Goal: Task Accomplishment & Management: Complete application form

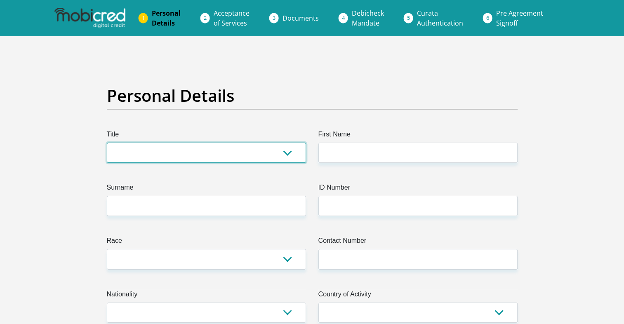
click at [285, 153] on select "Mr Ms Mrs Dr Other" at bounding box center [206, 153] width 199 height 20
select select "Mr"
click at [107, 143] on select "Mr Ms Mrs Dr Other" at bounding box center [206, 153] width 199 height 20
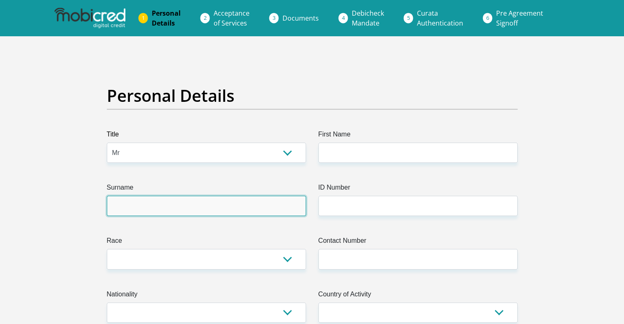
click at [226, 210] on input "Surname" at bounding box center [206, 206] width 199 height 20
type input "MSOMI"
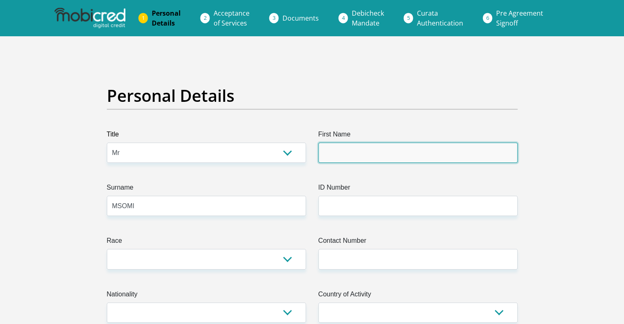
type input "MXOLISIHECTOR"
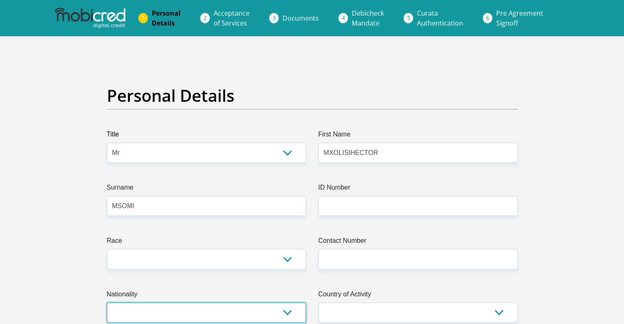
select select "ZAF"
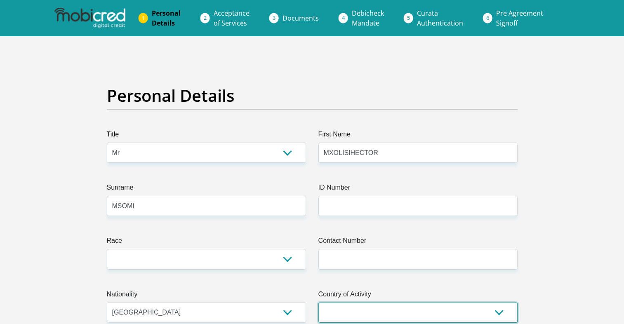
select select "ZAF"
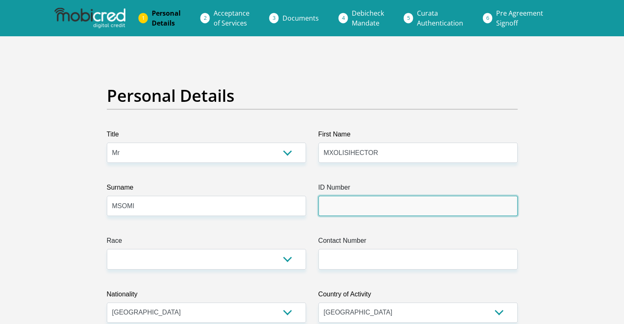
click at [352, 209] on input "ID Number" at bounding box center [417, 206] width 199 height 20
type input "0"
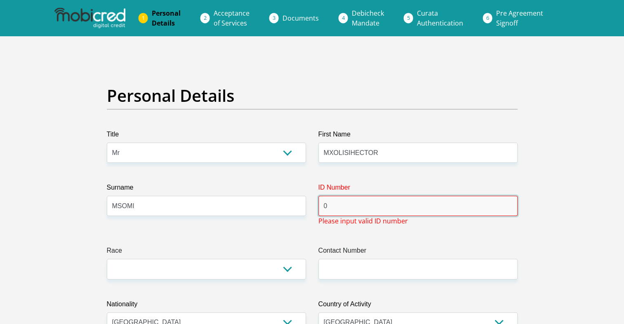
click at [370, 207] on input "0" at bounding box center [417, 206] width 199 height 20
click at [396, 207] on input "0" at bounding box center [417, 206] width 199 height 20
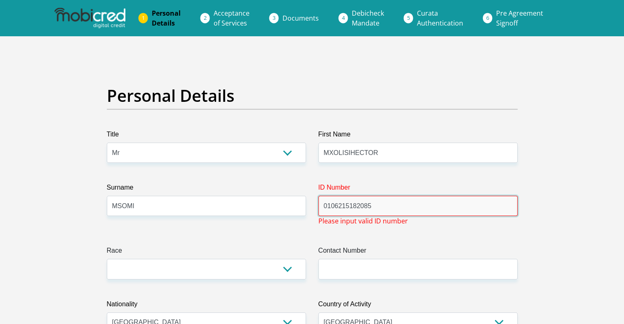
type input "0106215182085"
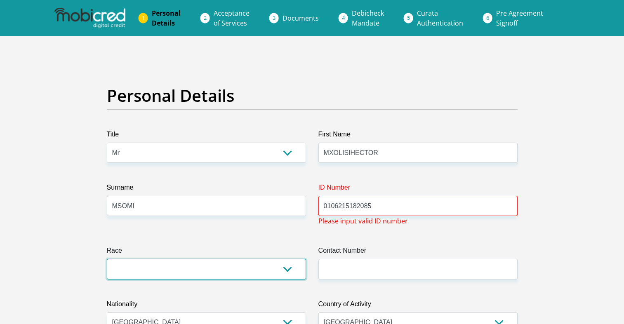
click at [287, 268] on select "Black Coloured Indian White Other" at bounding box center [206, 269] width 199 height 20
select select "1"
click at [107, 259] on select "Black Coloured Indian White Other" at bounding box center [206, 269] width 199 height 20
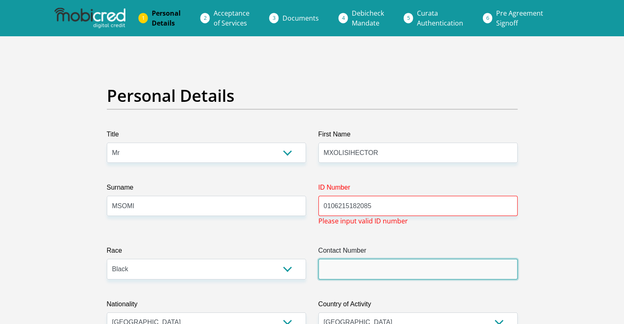
click at [387, 266] on input "Contact Number" at bounding box center [417, 269] width 199 height 20
type input "0718953999"
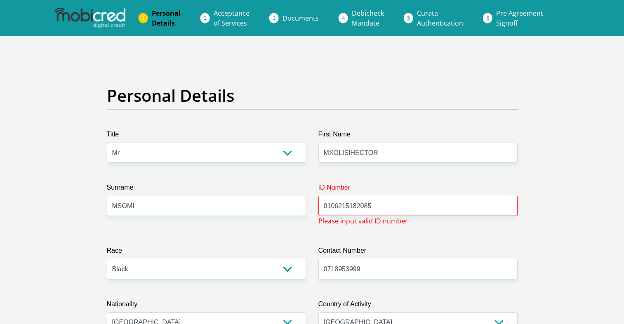
click at [410, 205] on input "0106215182085" at bounding box center [417, 206] width 199 height 20
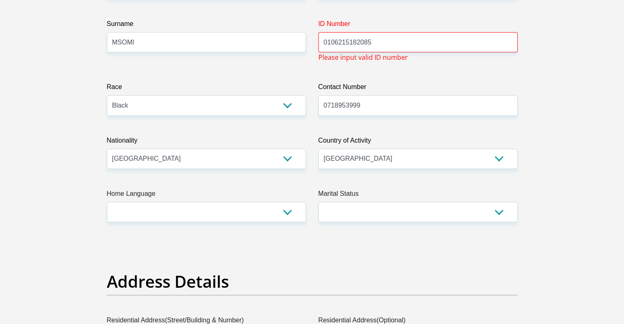
scroll to position [165, 0]
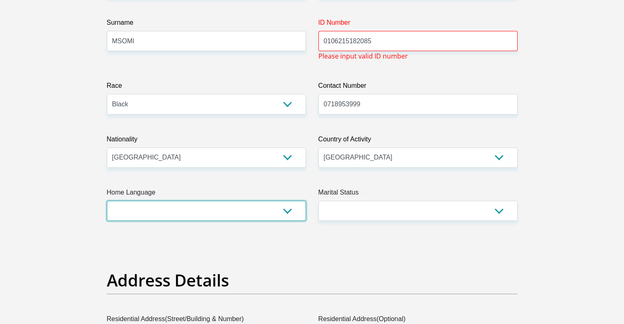
click at [289, 212] on select "Afrikaans English Sepedi South Ndebele Southern Sotho Swati Tsonga Tswana Venda…" at bounding box center [206, 211] width 199 height 20
select select "zul"
click at [107, 201] on select "Afrikaans English Sepedi South Ndebele Southern Sotho Swati Tsonga Tswana Venda…" at bounding box center [206, 211] width 199 height 20
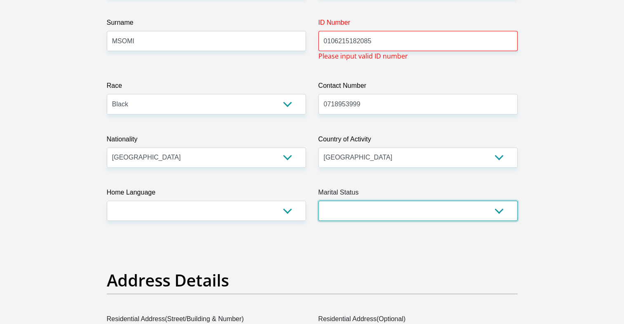
click at [374, 207] on select "Married ANC Single Divorced Widowed Married COP or Customary Law" at bounding box center [417, 211] width 199 height 20
select select "2"
click at [318, 201] on select "Married ANC Single Divorced Widowed Married COP or Customary Law" at bounding box center [417, 211] width 199 height 20
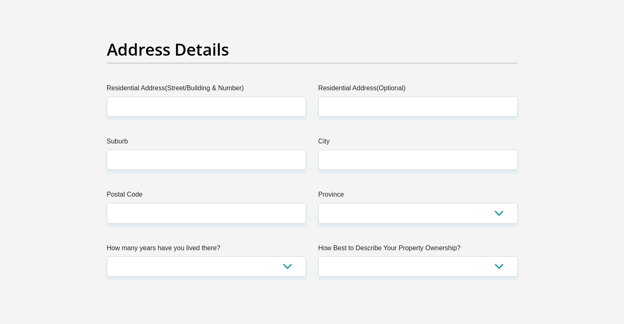
scroll to position [412, 0]
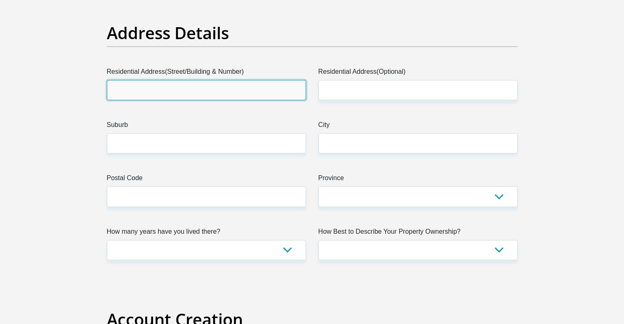
click at [229, 92] on input "Residential Address(Street/Building & Number)" at bounding box center [206, 90] width 199 height 20
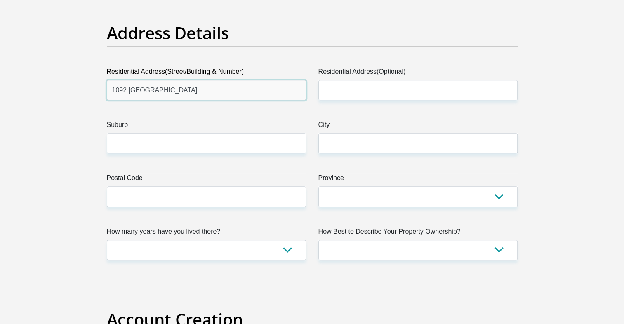
type input "1092 bhejane road"
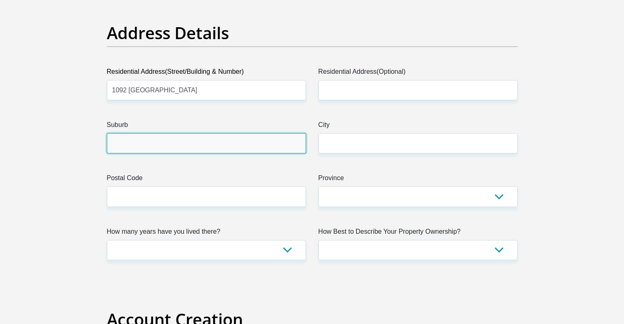
click at [226, 144] on input "Suburb" at bounding box center [206, 143] width 199 height 20
type input "molweni"
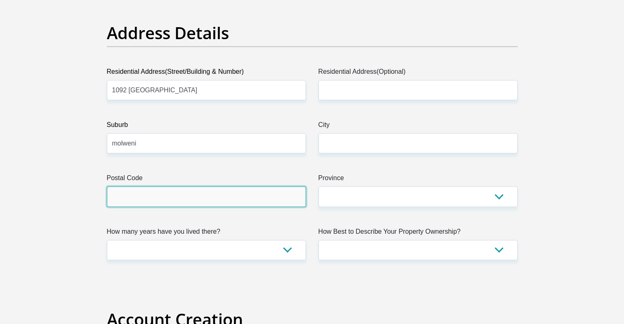
click at [257, 202] on input "Postal Code" at bounding box center [206, 196] width 199 height 20
type input "3610"
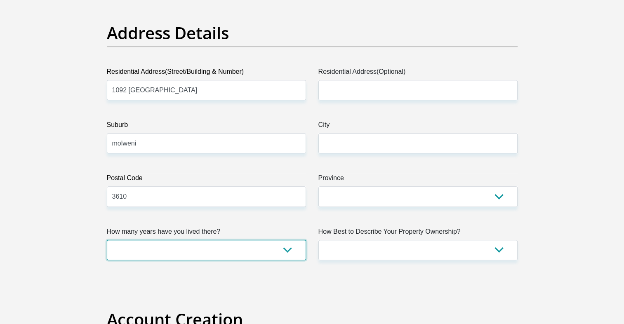
click at [290, 252] on select "less than 1 year 1-3 years 3-5 years 5+ years" at bounding box center [206, 250] width 199 height 20
select select "5"
click at [107, 240] on select "less than 1 year 1-3 years 3-5 years 5+ years" at bounding box center [206, 250] width 199 height 20
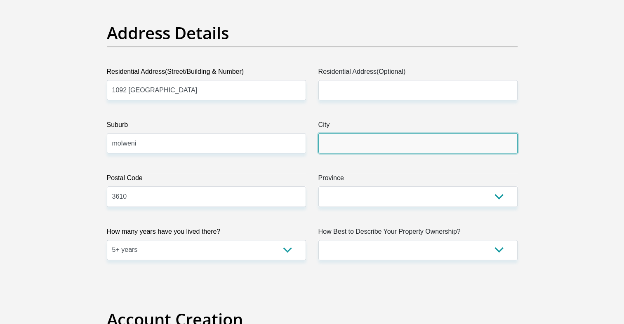
click at [408, 146] on input "City" at bounding box center [417, 143] width 199 height 20
type input "durban"
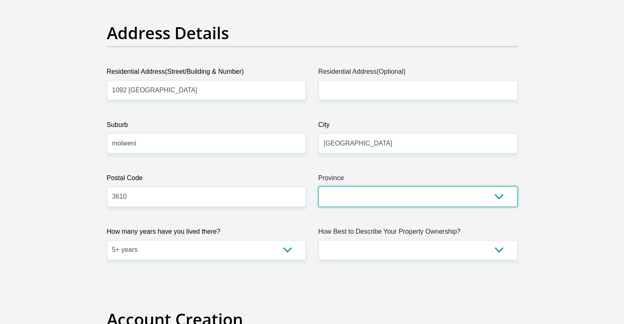
click at [497, 197] on select "Eastern Cape Free State Gauteng KwaZulu-Natal Limpopo Mpumalanga Northern Cape …" at bounding box center [417, 196] width 199 height 20
select select "KwaZulu-Natal"
click at [318, 186] on select "Eastern Cape Free State Gauteng KwaZulu-Natal Limpopo Mpumalanga Northern Cape …" at bounding box center [417, 196] width 199 height 20
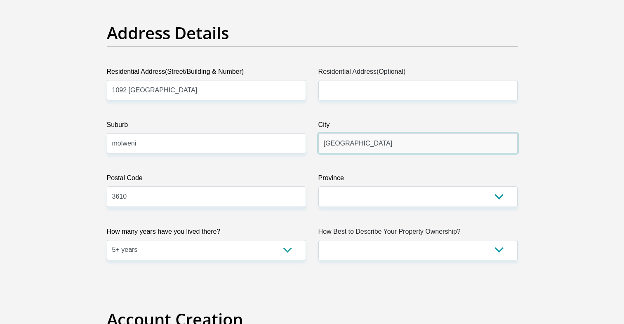
click at [326, 146] on input "durban" at bounding box center [417, 143] width 199 height 20
type input "Durban"
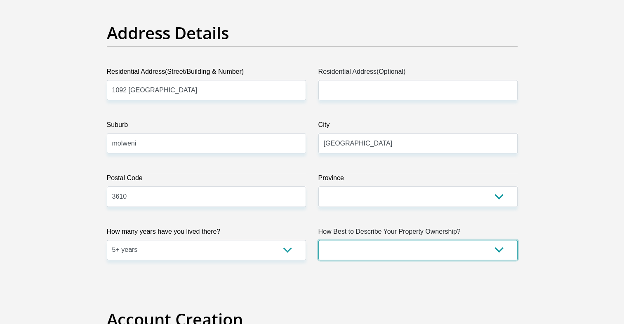
click at [495, 252] on select "Owned Rented Family Owned Company Dwelling" at bounding box center [417, 250] width 199 height 20
select select "Owned"
click at [318, 240] on select "Owned Rented Family Owned Company Dwelling" at bounding box center [417, 250] width 199 height 20
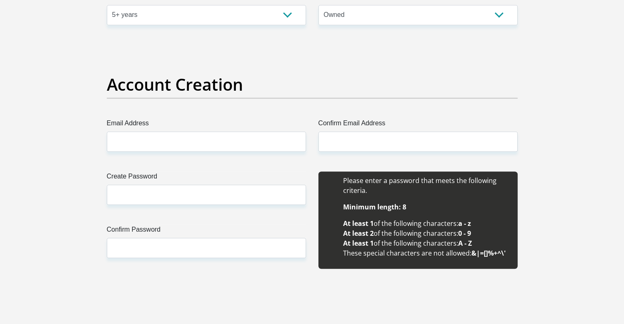
scroll to position [676, 0]
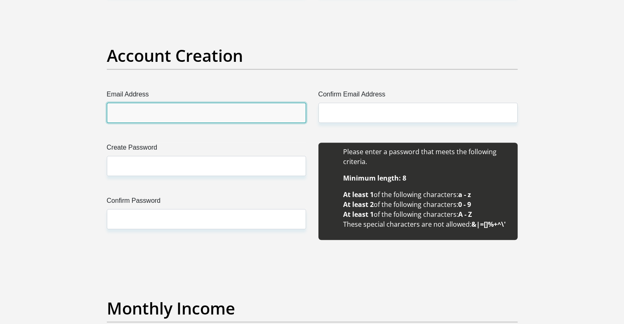
click at [254, 113] on input "Email Address" at bounding box center [206, 113] width 199 height 20
type input "[EMAIL_ADDRESS][DOMAIN_NAME]"
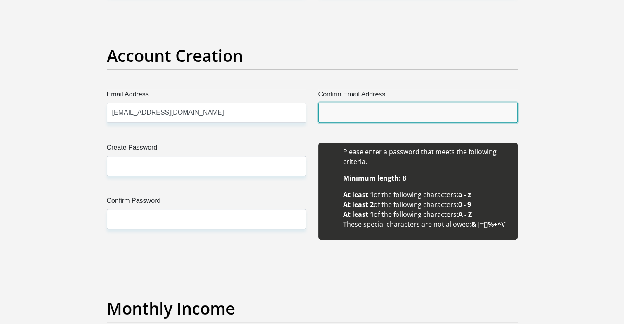
type input "[EMAIL_ADDRESS][DOMAIN_NAME]"
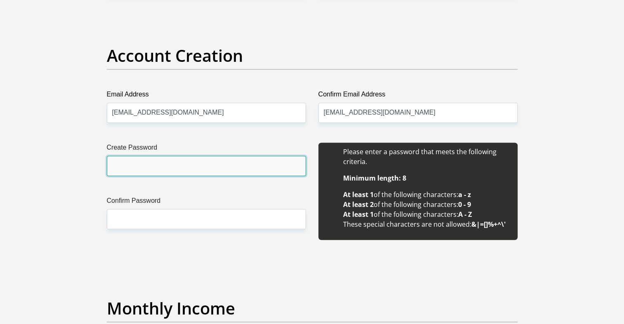
click at [210, 162] on input "Create Password" at bounding box center [206, 166] width 199 height 20
type input "Dlamini777"
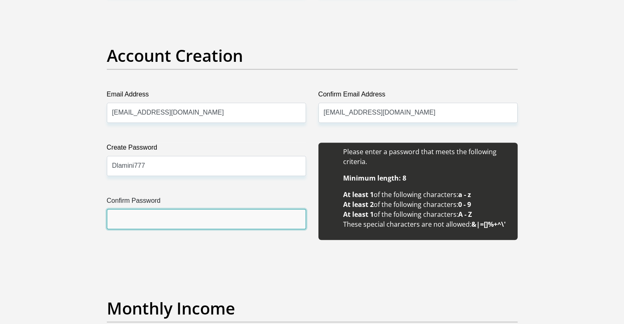
click at [179, 220] on input "Confirm Password" at bounding box center [206, 219] width 199 height 20
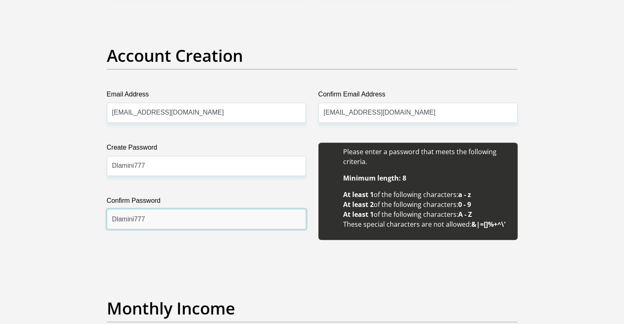
type input "Dlamini777"
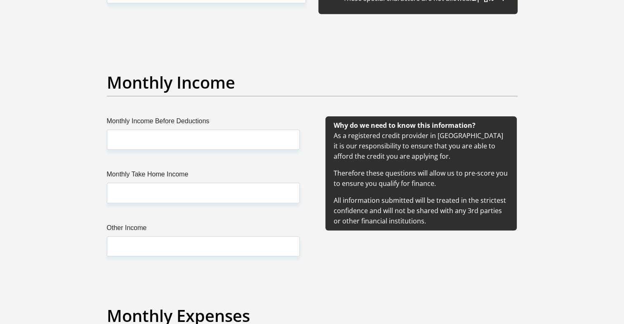
scroll to position [957, 0]
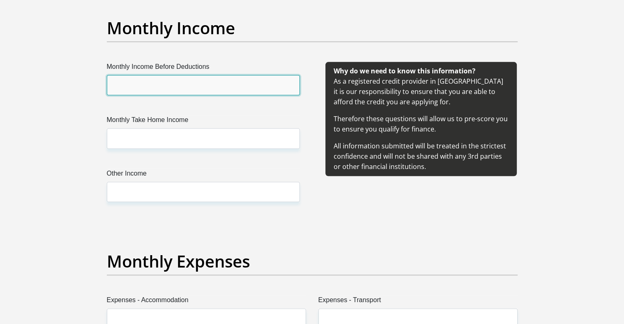
click at [183, 83] on input "Monthly Income Before Deductions" at bounding box center [203, 85] width 193 height 20
type input "17300"
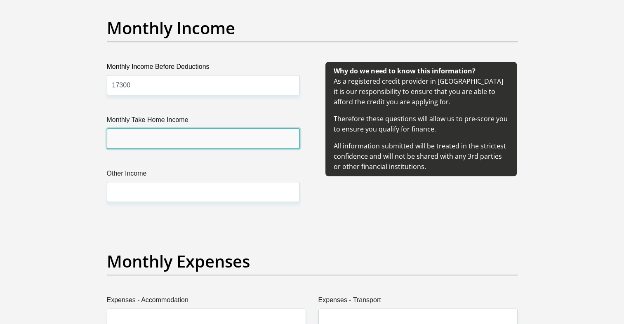
click at [196, 145] on input "Monthly Take Home Income" at bounding box center [203, 138] width 193 height 20
type input "15700"
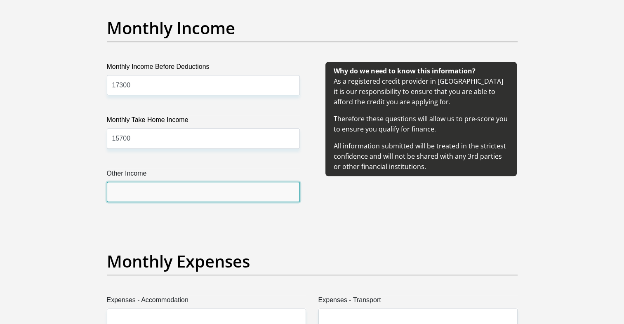
click at [176, 198] on input "Other Income" at bounding box center [203, 192] width 193 height 20
type input "0"
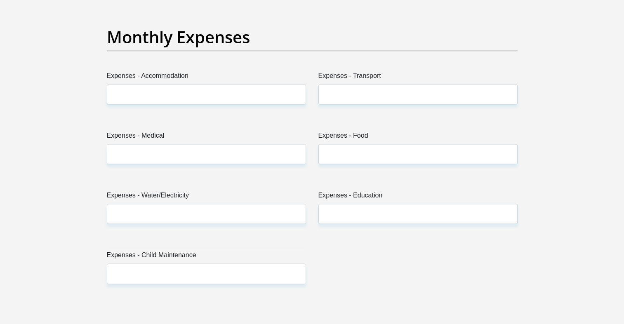
scroll to position [1188, 0]
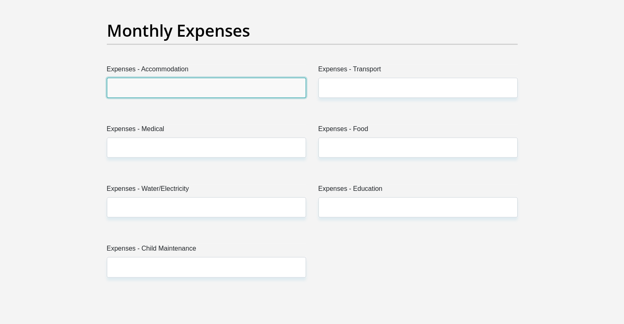
click at [244, 87] on input "Expenses - Accommodation" at bounding box center [206, 88] width 199 height 20
type input "0"
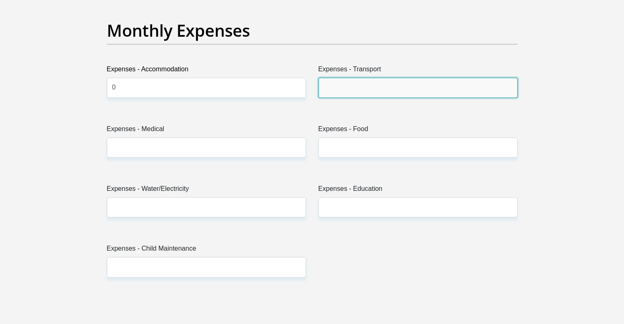
click at [365, 88] on input "Expenses - Transport" at bounding box center [417, 88] width 199 height 20
type input "2"
type input "700"
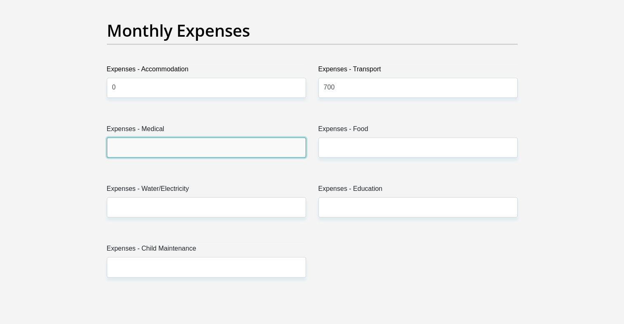
click at [233, 155] on input "Expenses - Medical" at bounding box center [206, 147] width 199 height 20
type input "0"
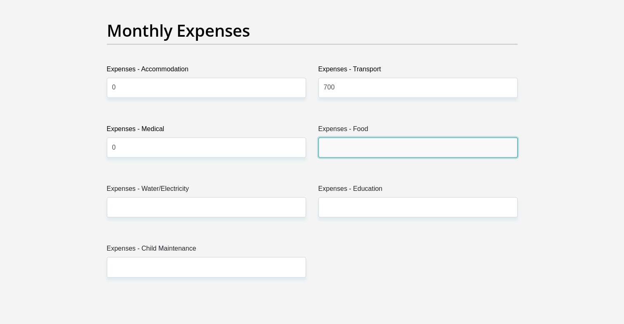
click at [353, 154] on input "Expenses - Food" at bounding box center [417, 147] width 199 height 20
type input "7"
type input "1000"
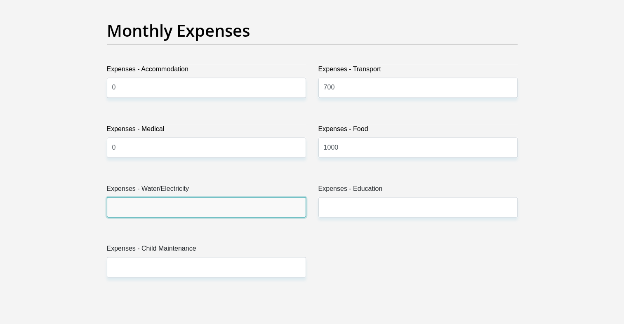
click at [236, 213] on input "Expenses - Water/Electricity" at bounding box center [206, 207] width 199 height 20
type input "500"
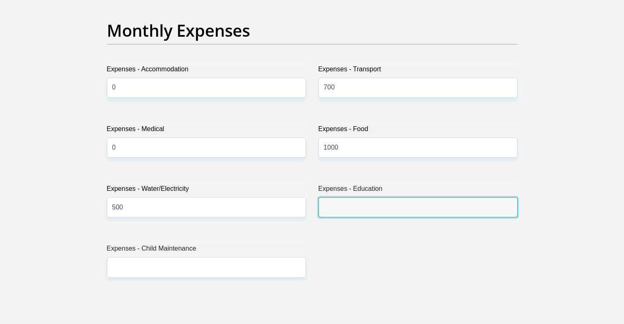
click at [369, 210] on input "Expenses - Education" at bounding box center [417, 207] width 199 height 20
type input "0"
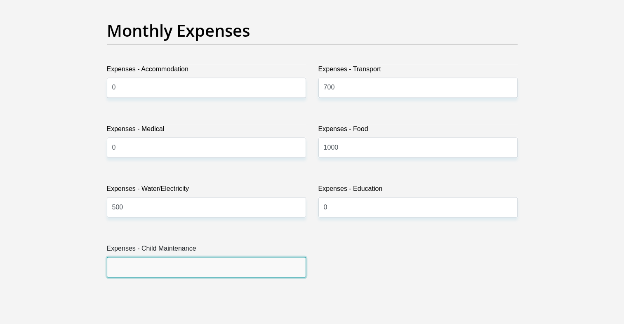
click at [220, 272] on input "Expenses - Child Maintenance" at bounding box center [206, 267] width 199 height 20
type input "0"
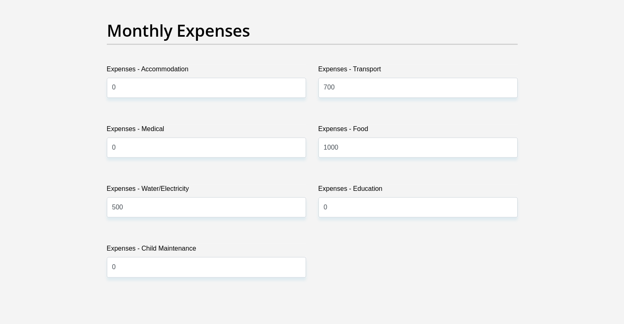
click at [368, 269] on div "Title Mr Ms Mrs Dr Other First Name MXOLISIHECTOR Surname MSOMI ID Number 01062…" at bounding box center [312, 289] width 423 height 2694
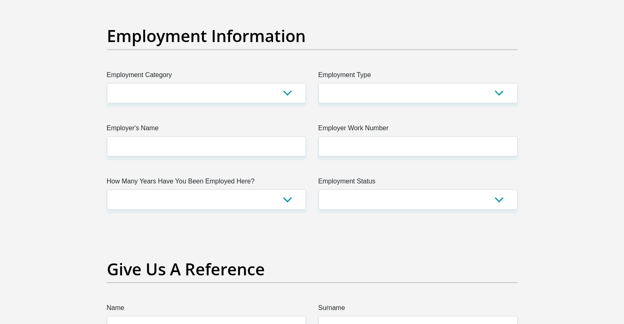
scroll to position [1501, 0]
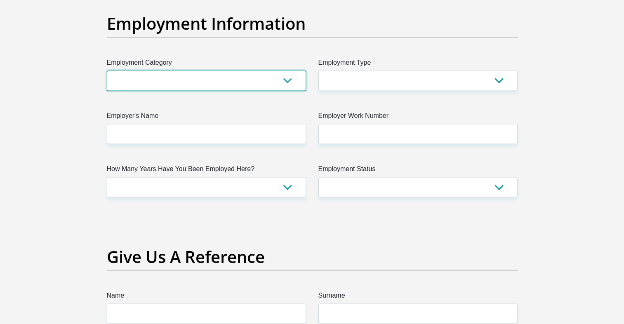
click at [288, 79] on select "AGRICULTURE ALCOHOL & TOBACCO CONSTRUCTION MATERIALS METALLURGY EQUIPMENT FOR R…" at bounding box center [206, 81] width 199 height 20
select select "28"
click at [107, 71] on select "AGRICULTURE ALCOHOL & TOBACCO CONSTRUCTION MATERIALS METALLURGY EQUIPMENT FOR R…" at bounding box center [206, 81] width 199 height 20
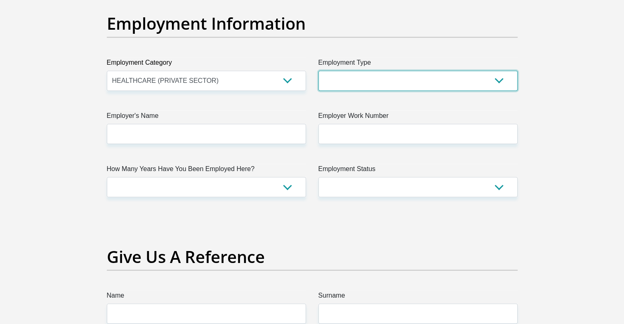
click at [415, 79] on select "College/Lecturer Craft Seller Creative Driver Executive Farmer Forces - Non Com…" at bounding box center [417, 81] width 199 height 20
select select "Driver"
click at [318, 71] on select "College/Lecturer Craft Seller Creative Driver Executive Farmer Forces - Non Com…" at bounding box center [417, 81] width 199 height 20
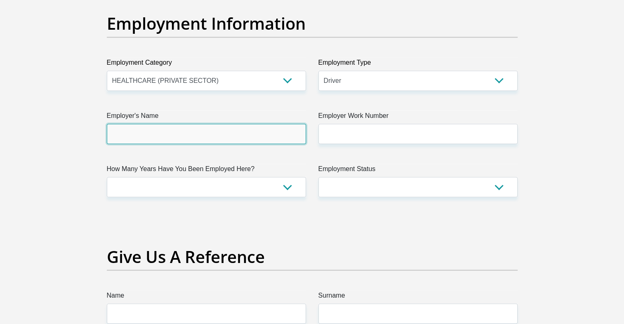
click at [246, 137] on input "Employer's Name" at bounding box center [206, 134] width 199 height 20
type input "h"
type input "H"
type input "HILLCRESTPHARMACY"
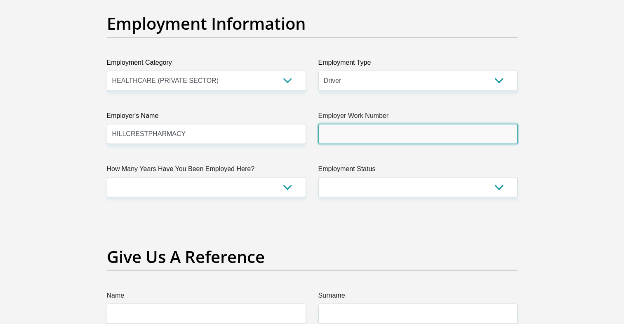
click at [352, 138] on input "Employer Work Number" at bounding box center [417, 134] width 199 height 20
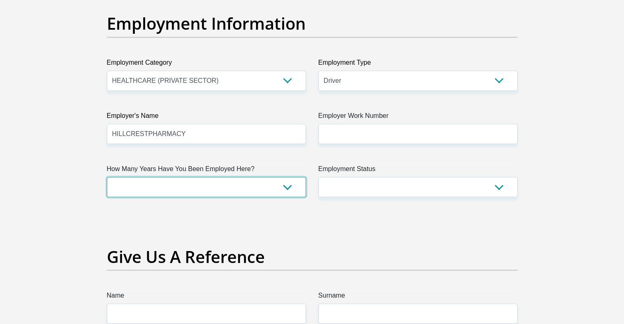
click at [288, 187] on select "less than 1 year 1-3 years 3-5 years 5+ years" at bounding box center [206, 187] width 199 height 20
select select "24"
click at [107, 177] on select "less than 1 year 1-3 years 3-5 years 5+ years" at bounding box center [206, 187] width 199 height 20
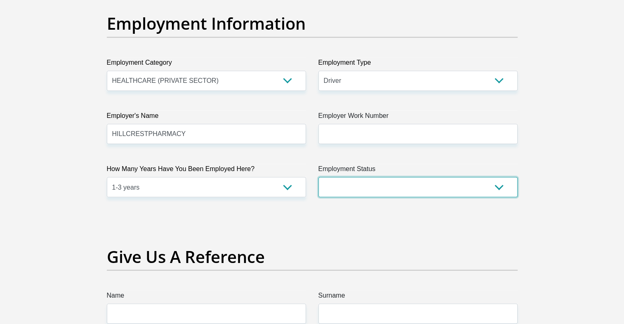
click at [370, 179] on select "Permanent/Full-time Part-time/Casual Contract Worker Self-Employed Housewife Re…" at bounding box center [417, 187] width 199 height 20
select select "1"
click at [318, 177] on select "Permanent/Full-time Part-time/Casual Contract Worker Self-Employed Housewife Re…" at bounding box center [417, 187] width 199 height 20
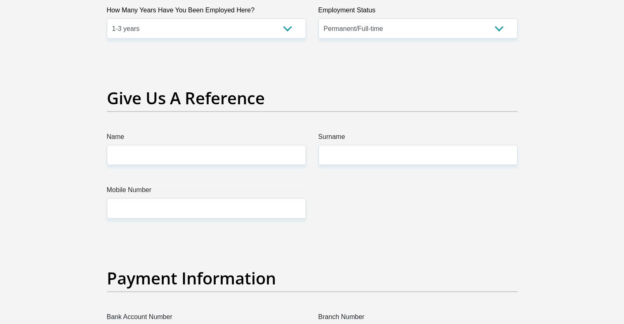
scroll to position [1555, 0]
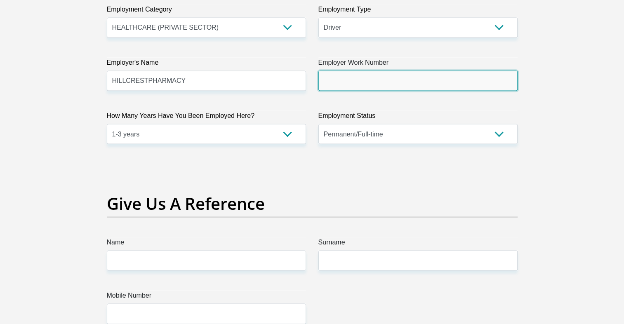
click at [405, 80] on input "Employer Work Number" at bounding box center [417, 81] width 199 height 20
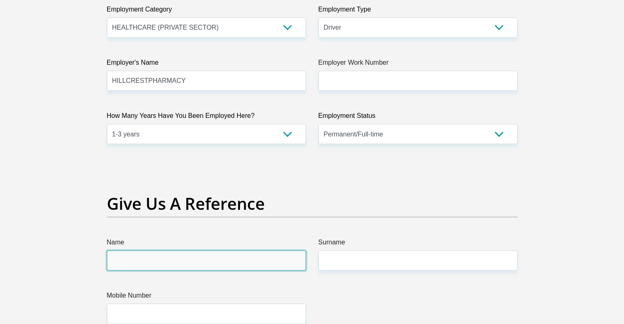
click at [256, 260] on input "Name" at bounding box center [206, 260] width 199 height 20
type input "PHILANI"
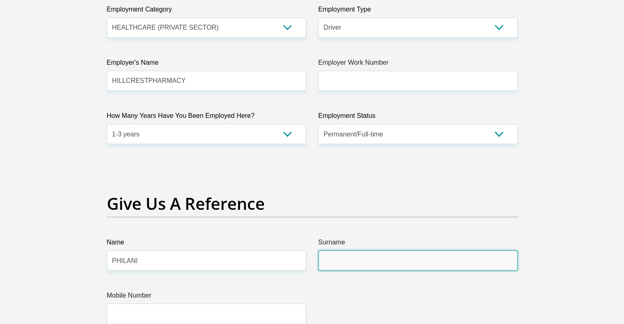
click at [350, 259] on input "Surname" at bounding box center [417, 260] width 199 height 20
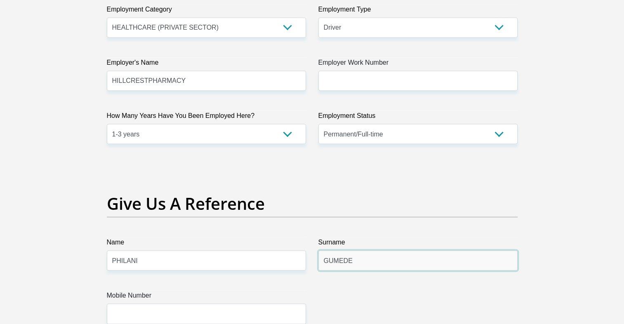
type input "GUMEDE"
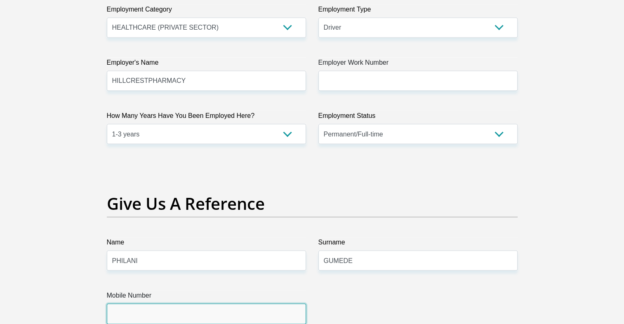
click at [210, 312] on input "Mobile Number" at bounding box center [206, 314] width 199 height 20
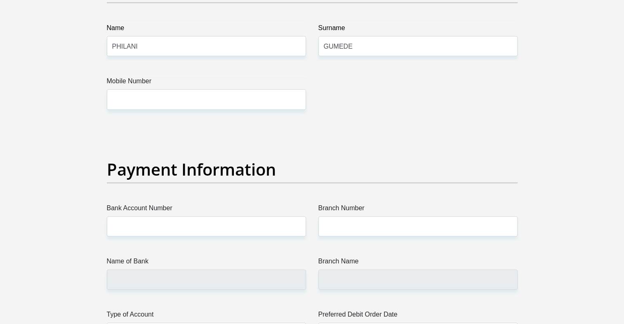
scroll to position [1769, 0]
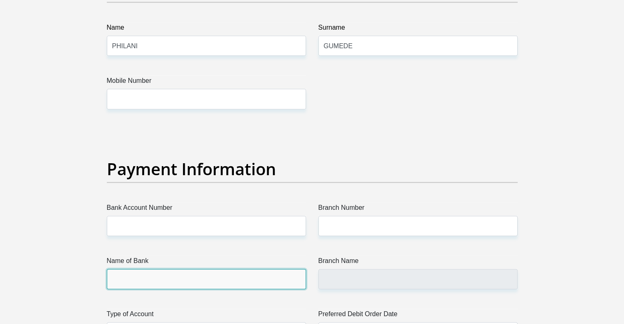
click at [203, 283] on input "Name of Bank" at bounding box center [206, 279] width 199 height 20
click at [173, 275] on input "Name of Bank" at bounding box center [206, 279] width 199 height 20
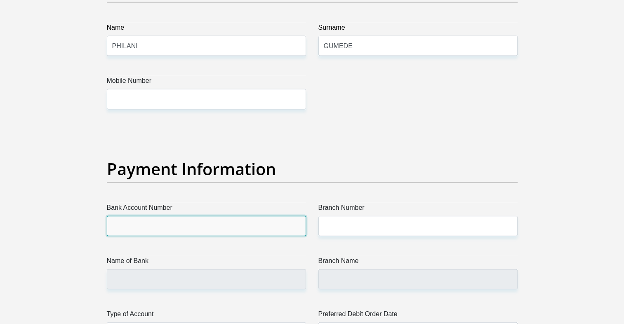
click at [158, 225] on input "Bank Account Number" at bounding box center [206, 226] width 199 height 20
type input "4116252753"
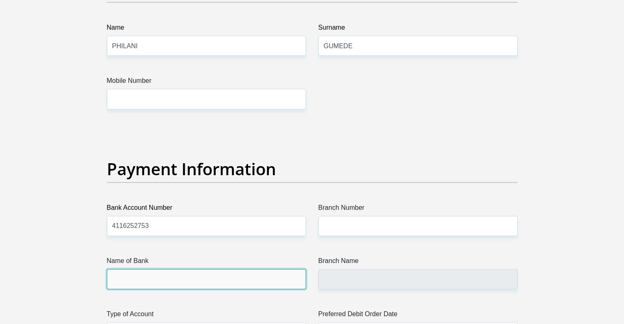
click at [208, 282] on input "Name of Bank" at bounding box center [206, 279] width 199 height 20
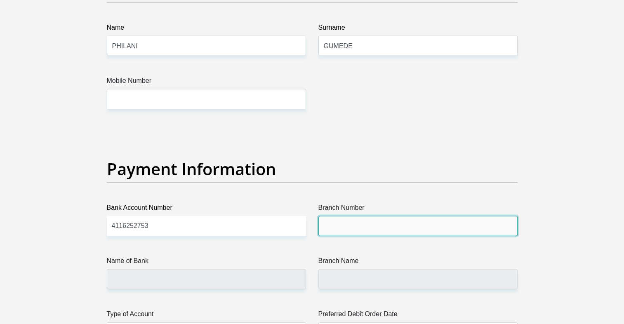
click at [404, 226] on input "Branch Number" at bounding box center [417, 226] width 199 height 20
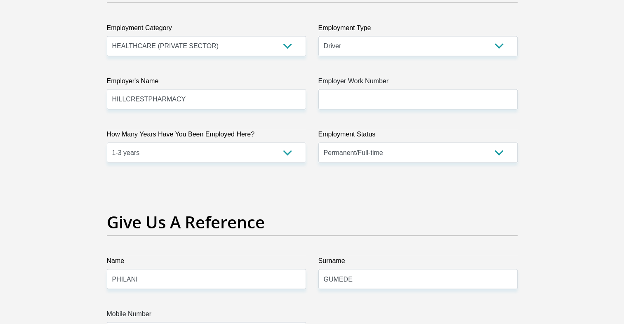
scroll to position [1505, 0]
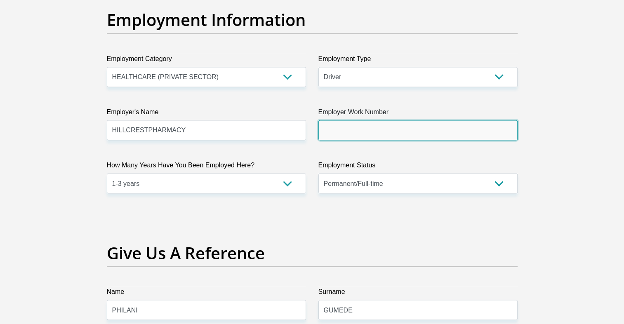
click at [428, 134] on input "Employer Work Number" at bounding box center [417, 130] width 199 height 20
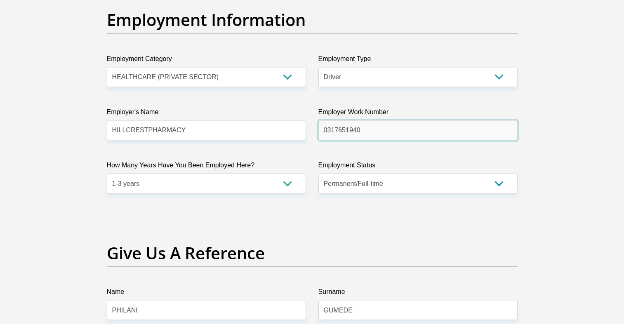
type input "0317651940"
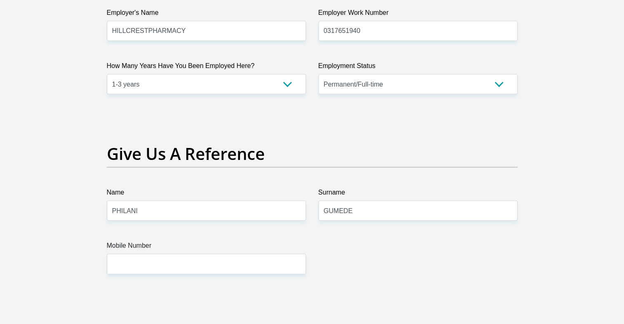
scroll to position [1703, 0]
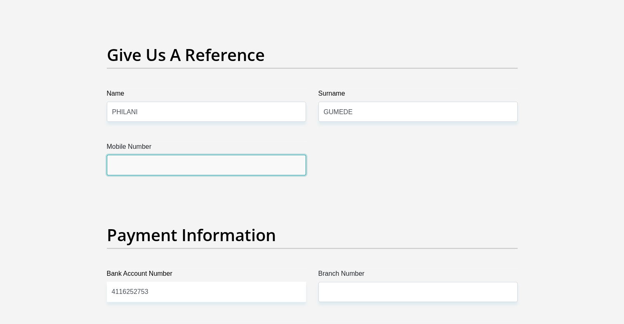
click at [276, 167] on input "Mobile Number" at bounding box center [206, 165] width 199 height 20
type input "0787896925"
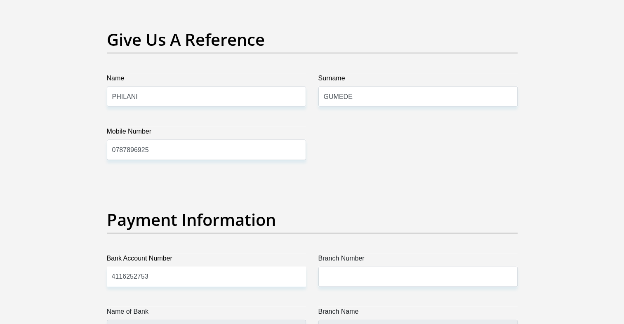
scroll to position [1720, 0]
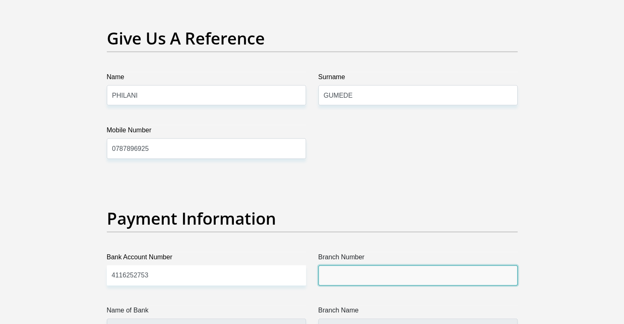
click at [352, 273] on input "Branch Number" at bounding box center [417, 276] width 199 height 20
type input "632005"
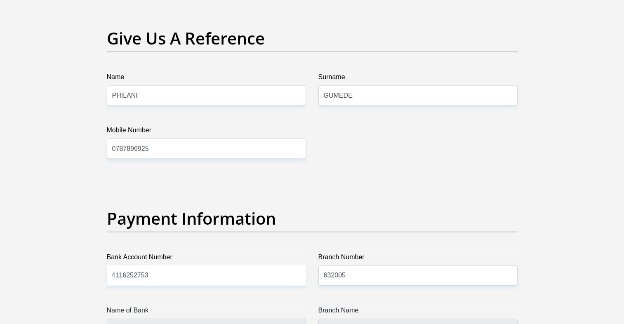
type input "ABSA BANK"
type input "ABSA ELECTRONIC SETTLEMENT CNT"
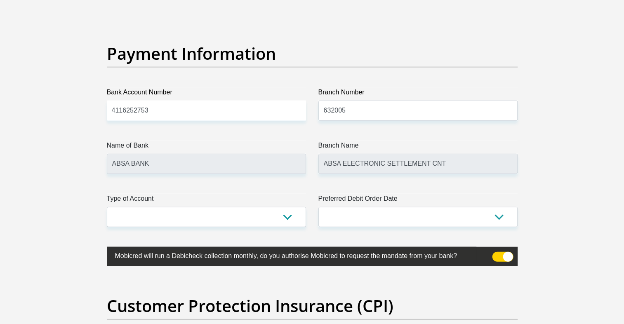
scroll to position [1901, 0]
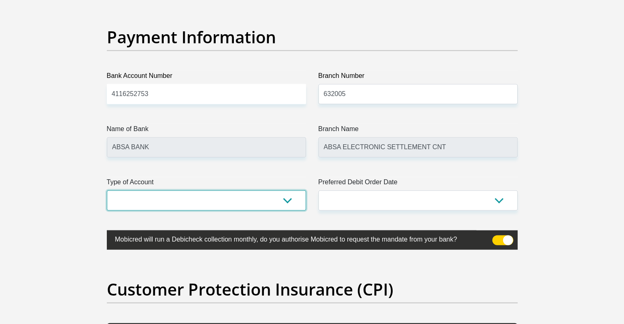
click at [293, 196] on select "Cheque Savings" at bounding box center [206, 201] width 199 height 20
select select "CUR"
click at [107, 191] on select "Cheque Savings" at bounding box center [206, 201] width 199 height 20
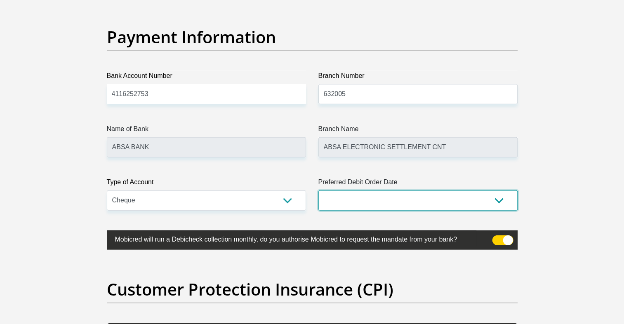
click at [500, 201] on select "1st 2nd 3rd 4th 5th 7th 18th 19th 20th 21st 22nd 23rd 24th 25th 26th 27th 28th …" at bounding box center [417, 201] width 199 height 20
select select "1"
click at [318, 191] on select "1st 2nd 3rd 4th 5th 7th 18th 19th 20th 21st 22nd 23rd 24th 25th 26th 27th 28th …" at bounding box center [417, 201] width 199 height 20
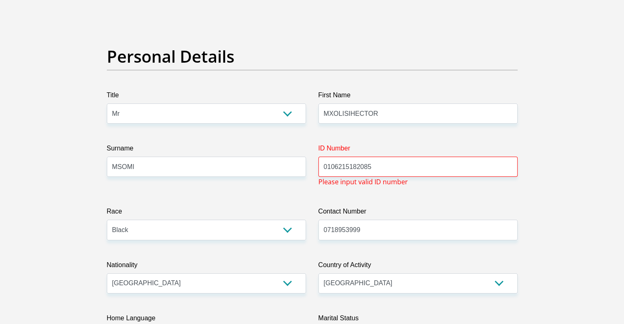
scroll to position [37, 0]
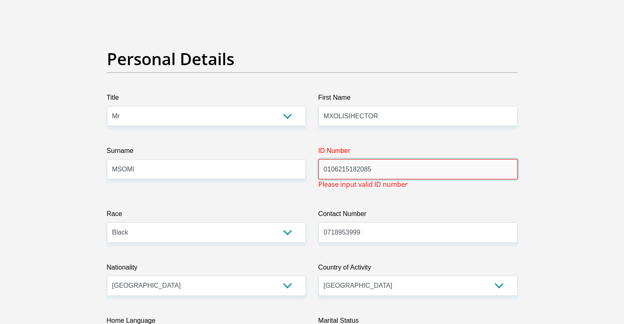
click at [343, 172] on input "0106215182085" at bounding box center [417, 169] width 199 height 20
click at [346, 174] on input "0106215182085" at bounding box center [417, 169] width 199 height 20
click at [359, 172] on input "010621 5182085" at bounding box center [417, 169] width 199 height 20
click at [372, 172] on input "010621 518 2085" at bounding box center [417, 169] width 199 height 20
click at [386, 170] on input "010621 518 208 5" at bounding box center [417, 169] width 199 height 20
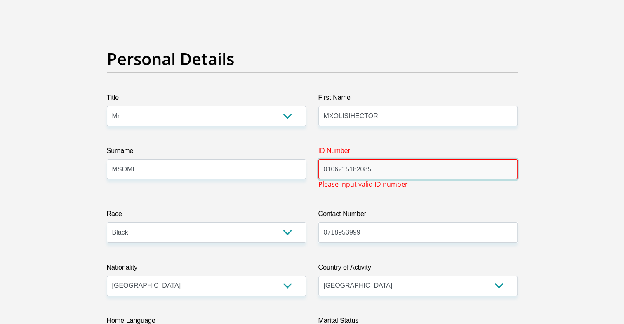
click at [439, 169] on input "0106215182085" at bounding box center [417, 169] width 199 height 20
click at [397, 168] on input "0106215182085" at bounding box center [417, 169] width 199 height 20
type input "0106215182085"
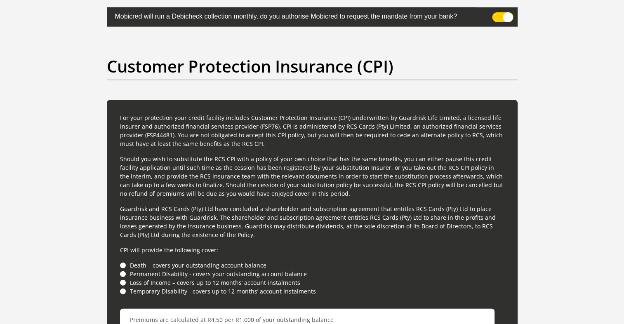
scroll to position [2165, 0]
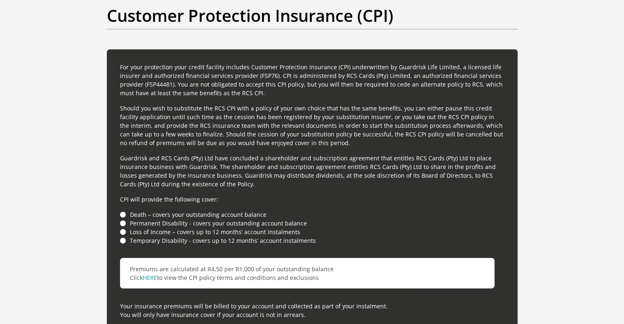
click at [123, 211] on li "Death – covers your outstanding account balance" at bounding box center [312, 214] width 384 height 9
click at [123, 212] on li "Death – covers your outstanding account balance" at bounding box center [312, 214] width 384 height 9
click at [125, 232] on li "Loss of Income – covers up to 12 months’ account instalments" at bounding box center [312, 232] width 384 height 9
click at [123, 230] on li "Loss of Income – covers up to 12 months’ account instalments" at bounding box center [312, 232] width 384 height 9
click at [123, 240] on li "Temporary Disability - covers up to 12 months’ account instalments" at bounding box center [312, 240] width 384 height 9
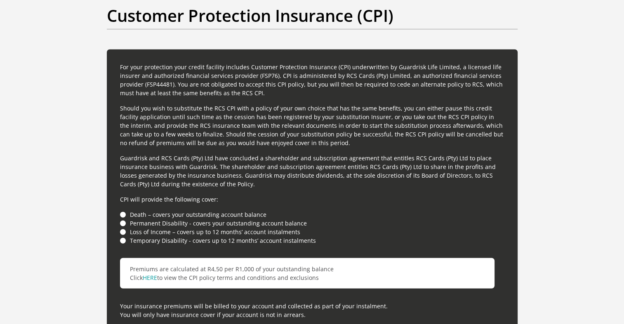
click at [122, 222] on li "Permanent Disability - covers your outstanding account balance" at bounding box center [312, 223] width 384 height 9
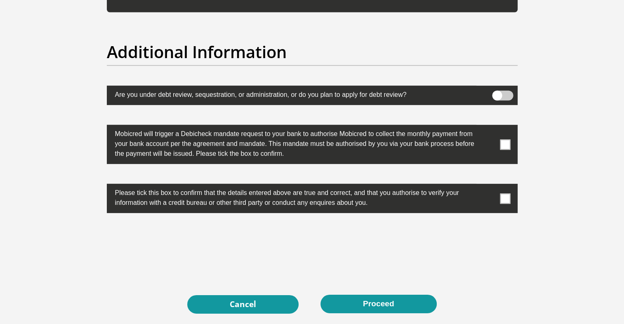
scroll to position [2561, 0]
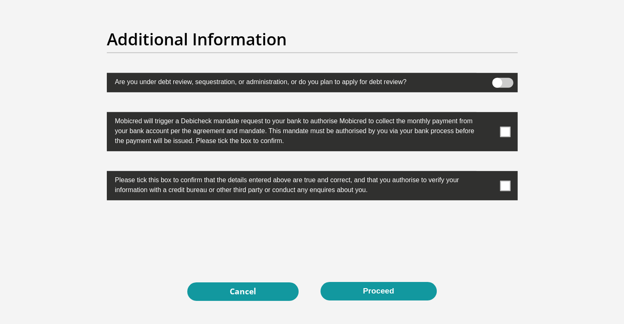
click at [504, 130] on span at bounding box center [505, 132] width 10 height 10
click at [489, 114] on input "checkbox" at bounding box center [489, 114] width 0 height 0
click at [504, 184] on span at bounding box center [505, 186] width 10 height 10
click at [489, 173] on input "checkbox" at bounding box center [489, 173] width 0 height 0
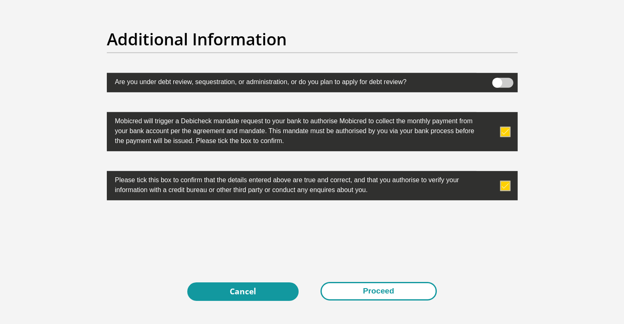
click at [381, 291] on button "Proceed" at bounding box center [378, 291] width 116 height 19
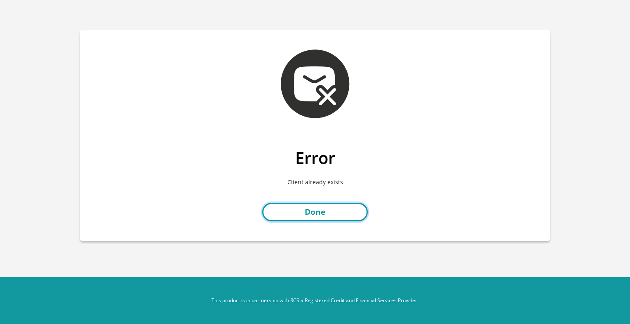
click at [340, 215] on link "Done" at bounding box center [315, 212] width 106 height 19
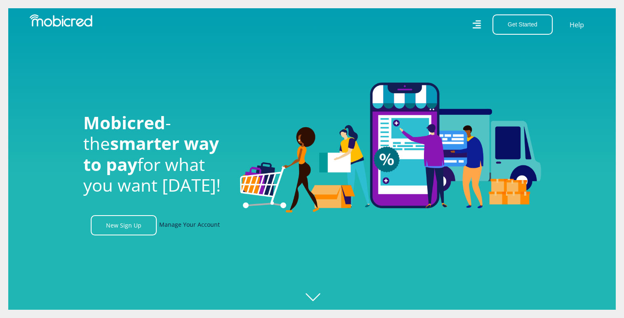
scroll to position [0, 587]
click at [194, 229] on link "Manage Your Account" at bounding box center [189, 225] width 61 height 20
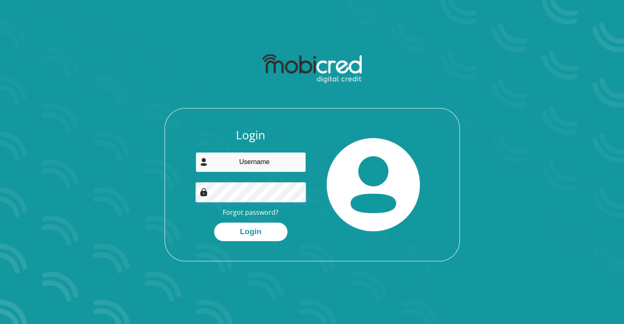
click at [225, 159] on input "email" at bounding box center [251, 162] width 111 height 20
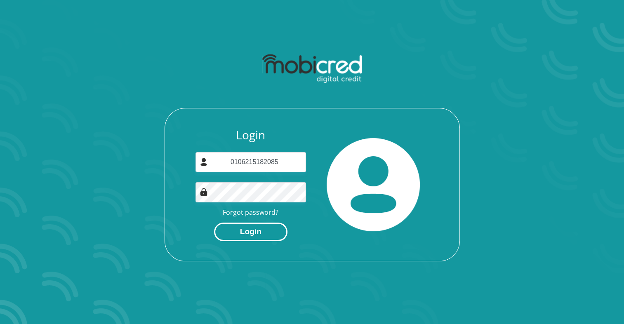
click at [259, 232] on button "Login" at bounding box center [250, 232] width 73 height 19
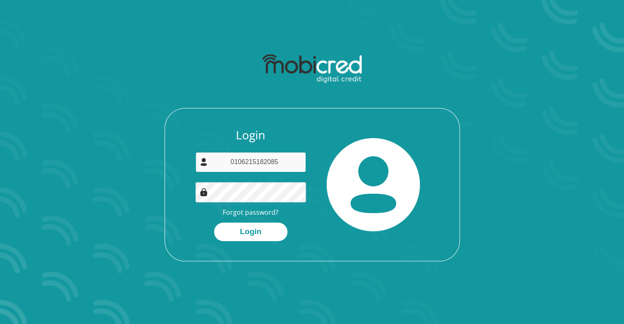
click at [286, 162] on input "0106215182085" at bounding box center [251, 162] width 111 height 20
type input "0"
type input "hctrmsomi@gmail.com"
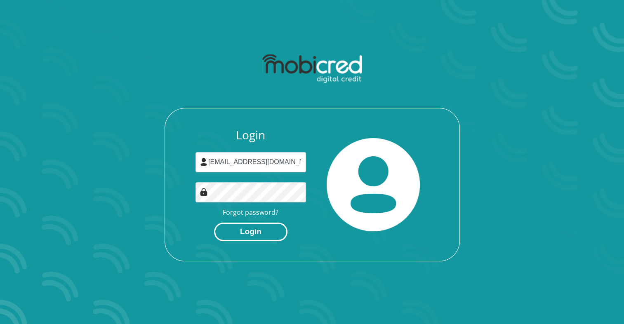
click at [259, 227] on button "Login" at bounding box center [250, 232] width 73 height 19
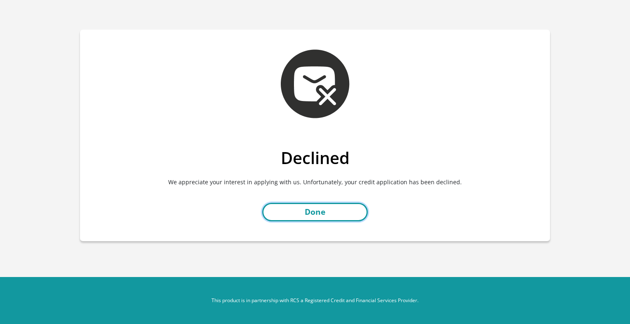
click at [332, 212] on link "Done" at bounding box center [315, 212] width 106 height 19
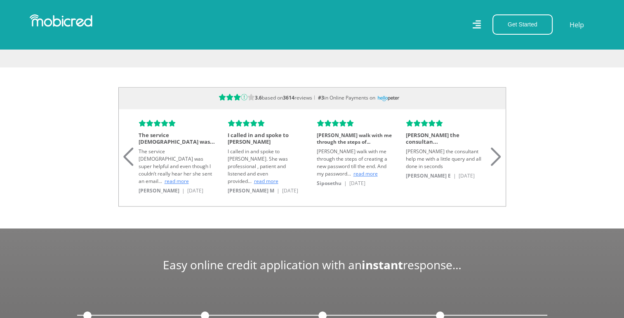
scroll to position [645, 0]
